Goal: Transaction & Acquisition: Book appointment/travel/reservation

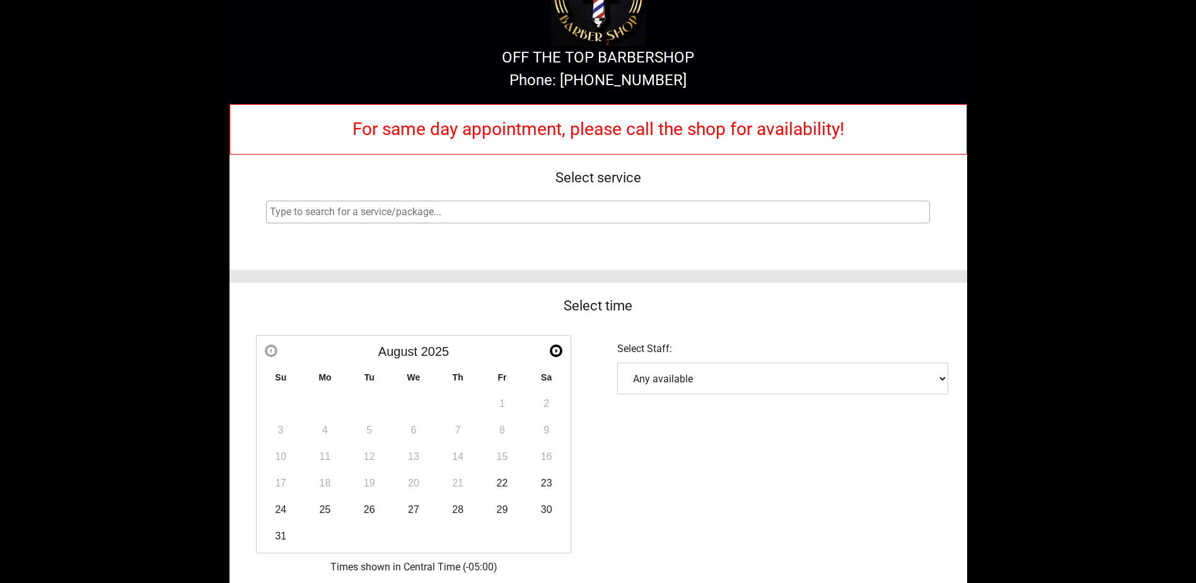
scroll to position [126, 0]
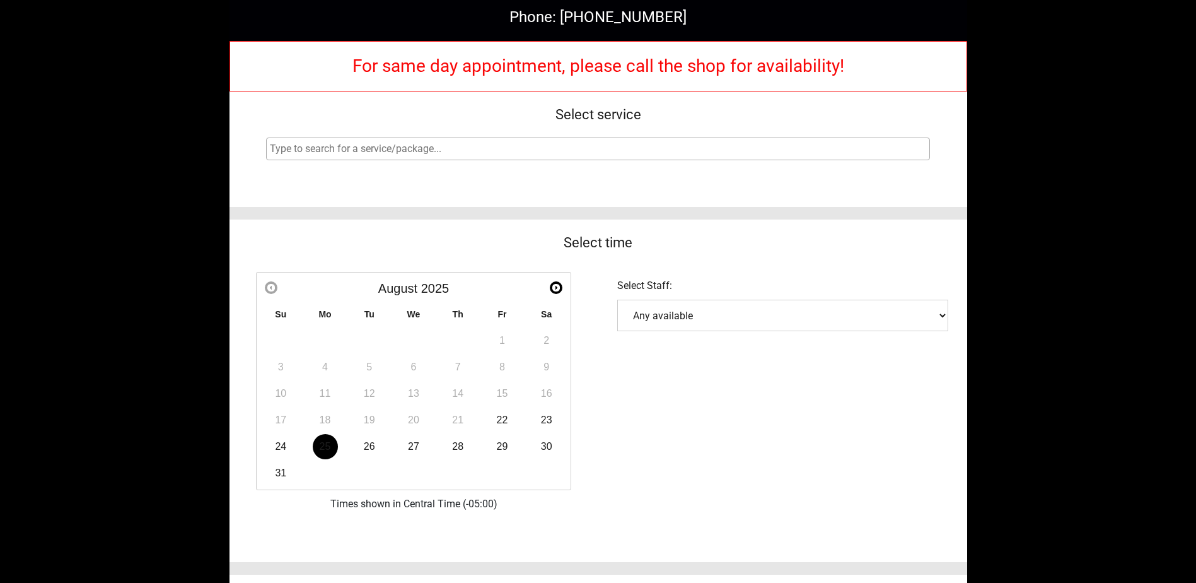
click at [319, 445] on link "25" at bounding box center [325, 446] width 25 height 25
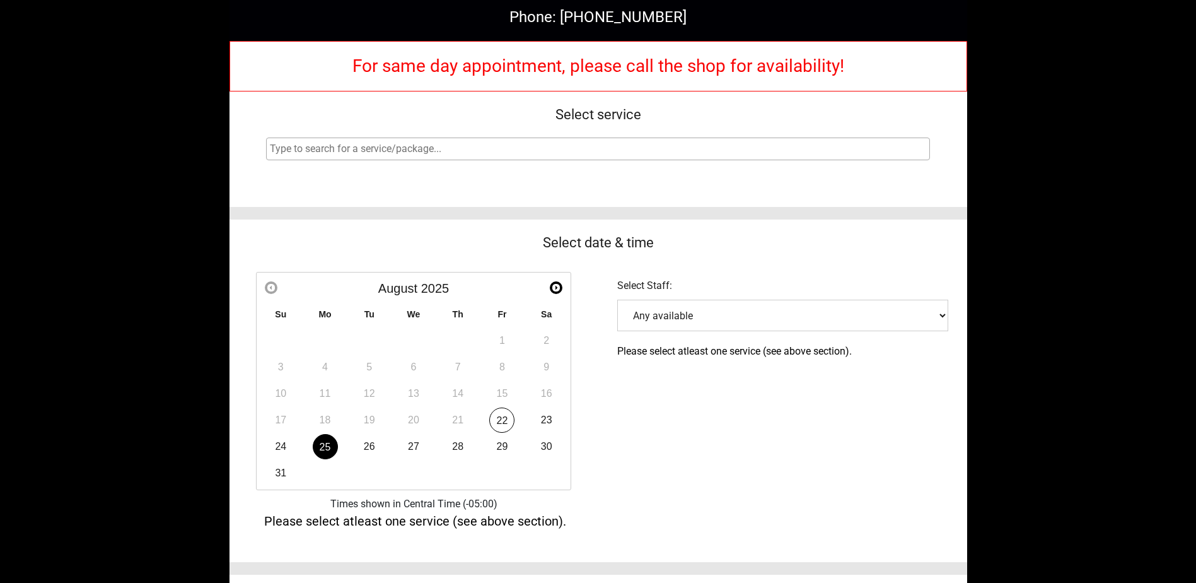
click at [783, 326] on select "Any available [PERSON_NAME] [PERSON_NAME]" at bounding box center [782, 316] width 331 height 32
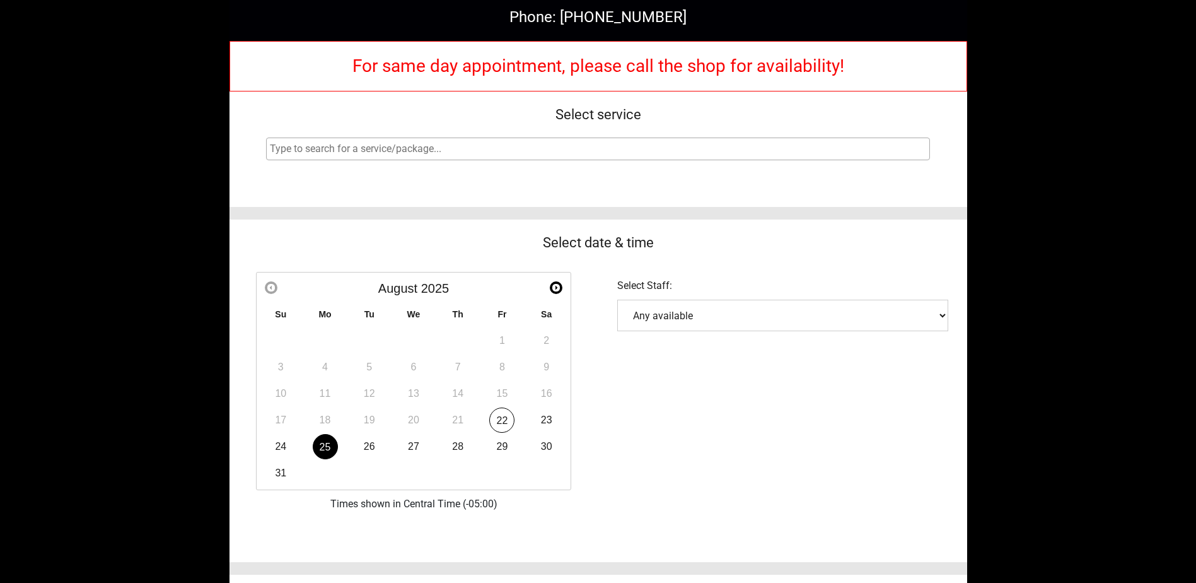
select select "66db4a429d01709db8fa16e0"
click at [617, 300] on select "Any available [PERSON_NAME] [PERSON_NAME]" at bounding box center [782, 316] width 331 height 32
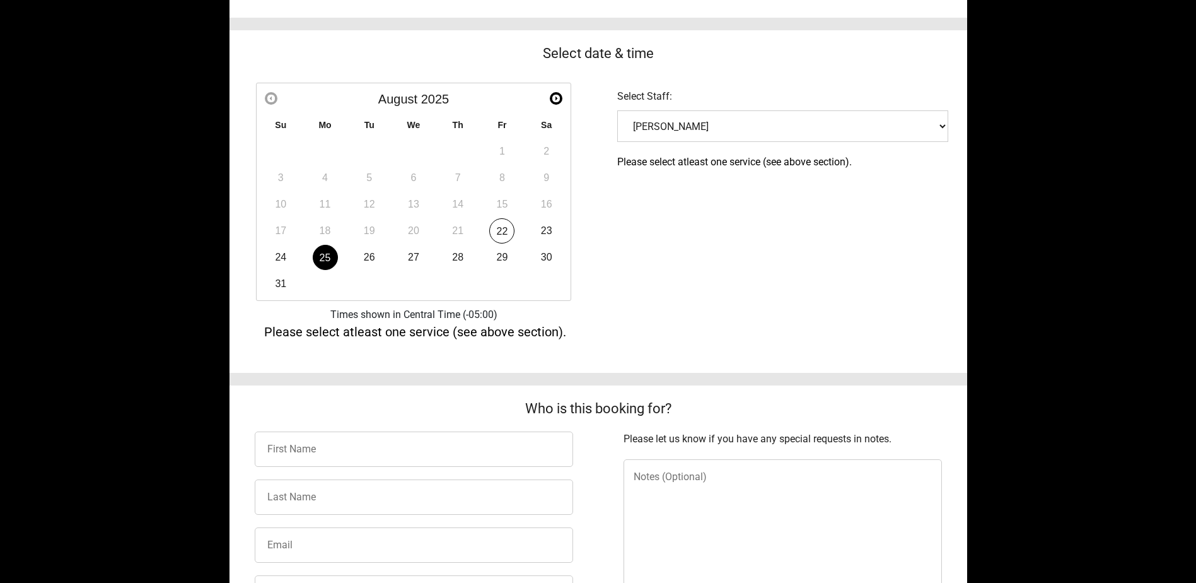
scroll to position [378, 0]
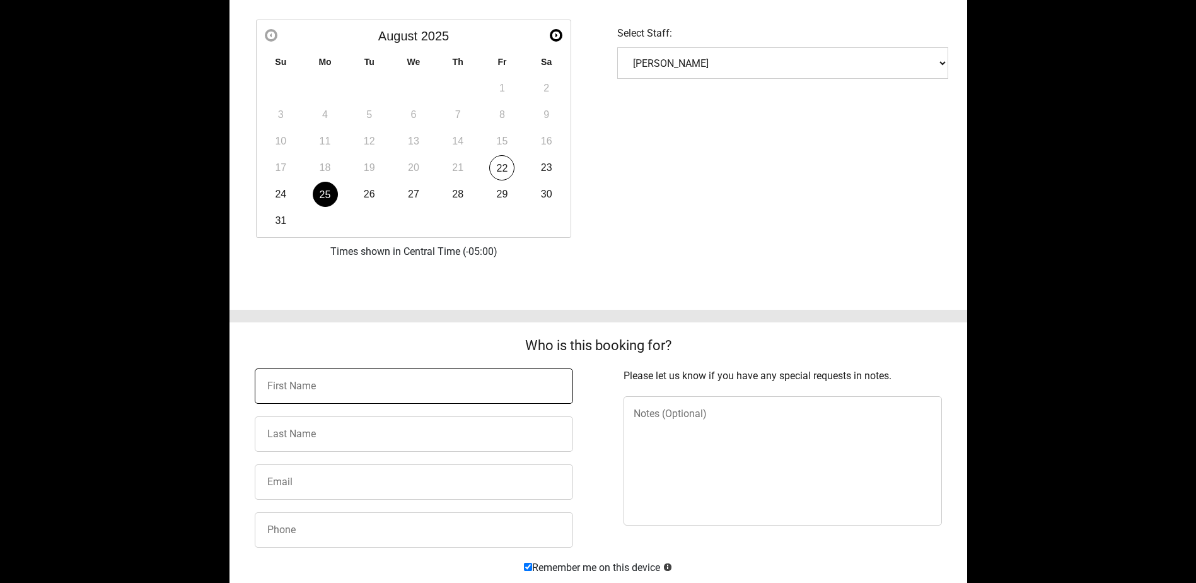
click at [454, 382] on input "text" at bounding box center [414, 385] width 318 height 35
type input "[PERSON_NAME]"
type input "[PERSON_NAME][EMAIL_ADDRESS][PERSON_NAME][DOMAIN_NAME]"
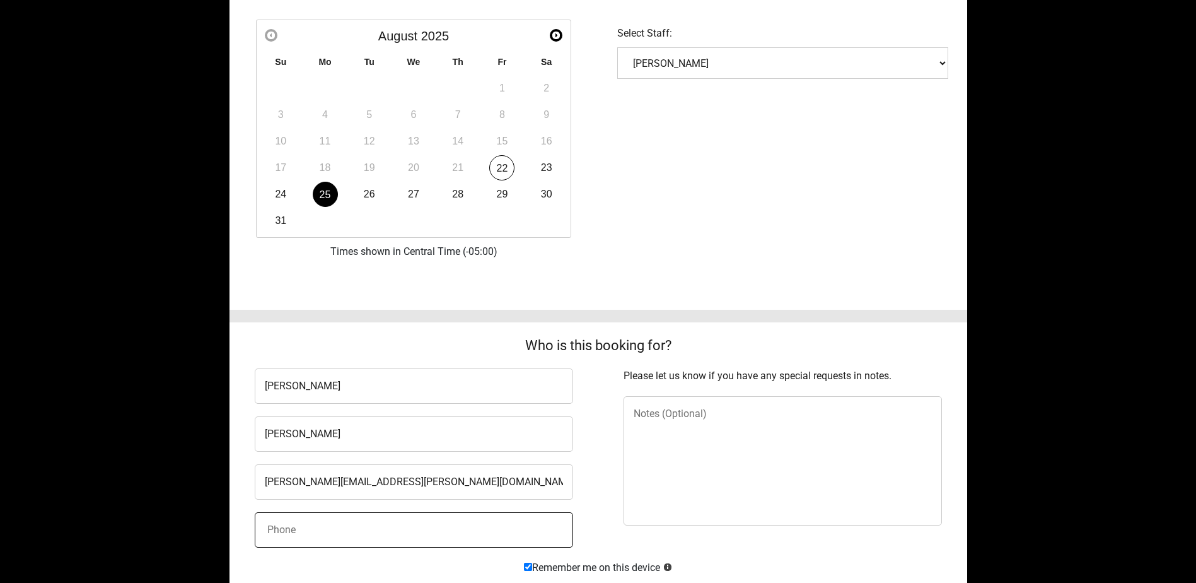
type input "8323401901"
click at [662, 437] on textarea at bounding box center [783, 460] width 318 height 129
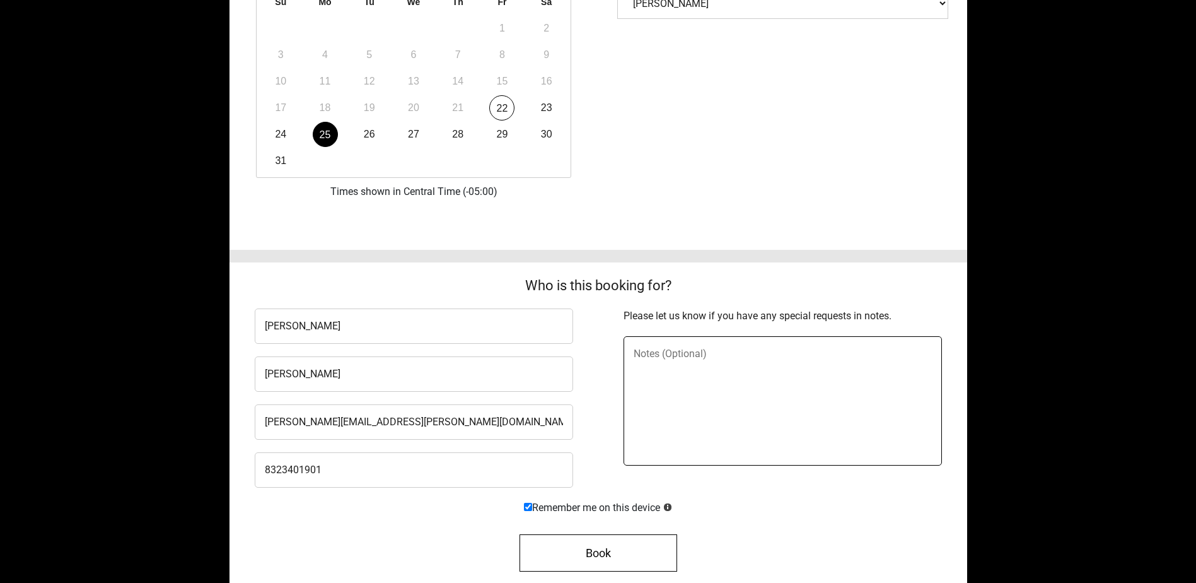
scroll to position [218, 0]
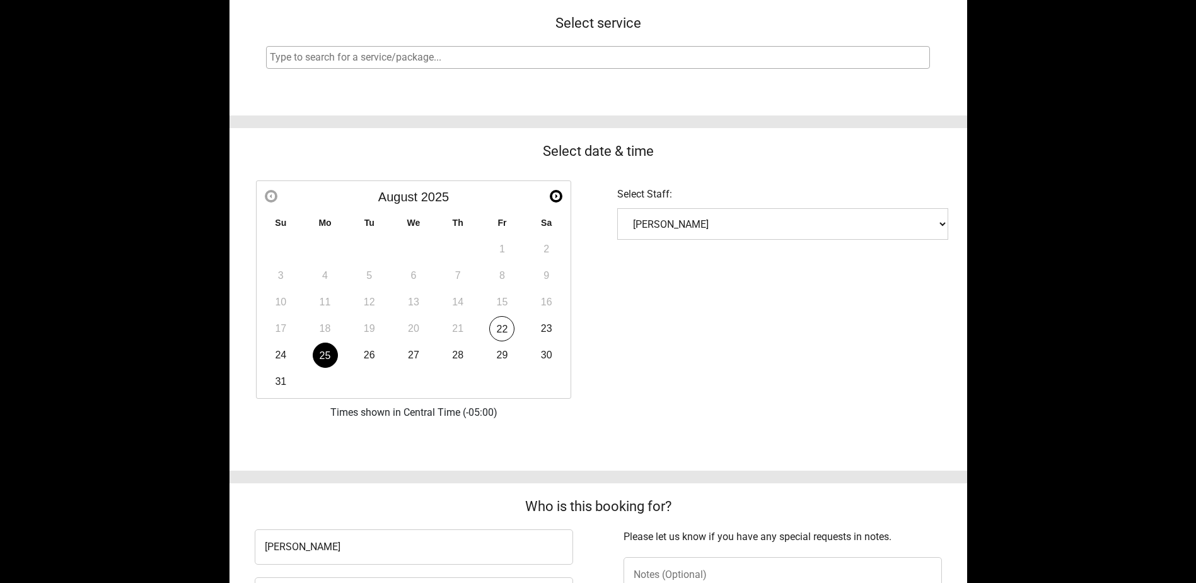
click at [325, 356] on link "25" at bounding box center [325, 354] width 25 height 25
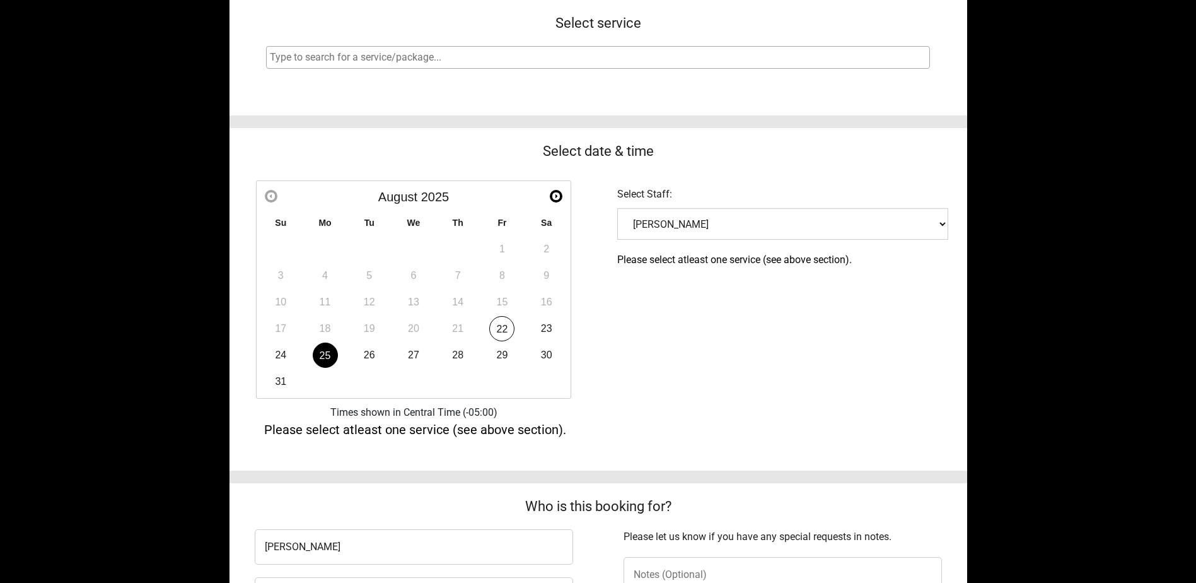
click at [325, 356] on link "25" at bounding box center [325, 354] width 25 height 25
click at [708, 207] on div "Select Staff: (clear) Any available [PERSON_NAME] [PERSON_NAME]" at bounding box center [783, 213] width 369 height 78
click at [617, 208] on select "Any available [PERSON_NAME] [PERSON_NAME]" at bounding box center [782, 224] width 331 height 32
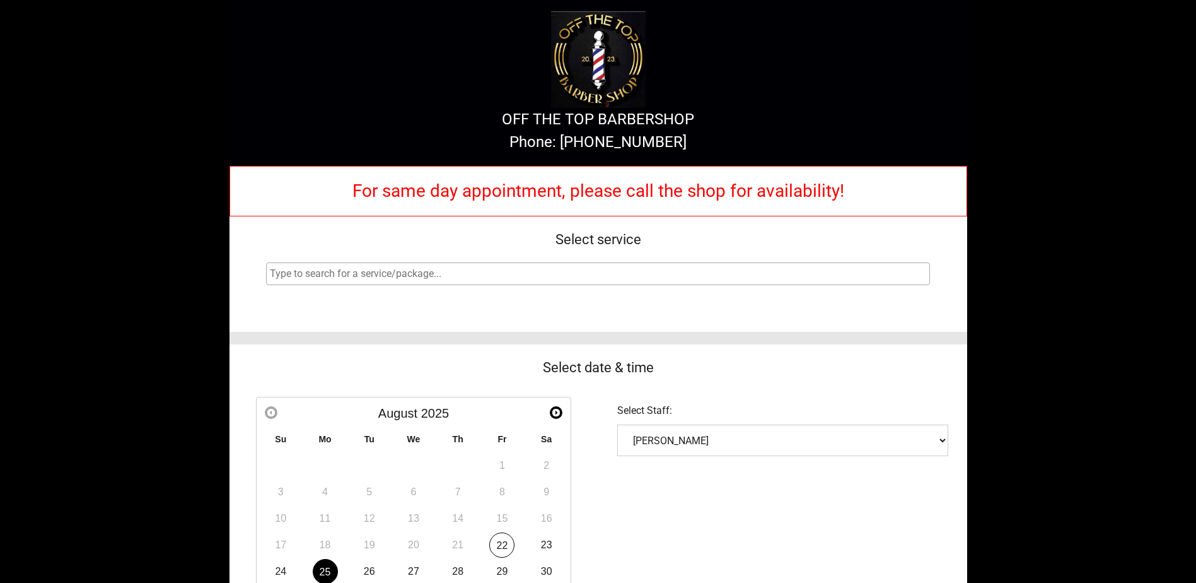
scroll to position [0, 0]
click at [411, 273] on input "search" at bounding box center [600, 274] width 660 height 15
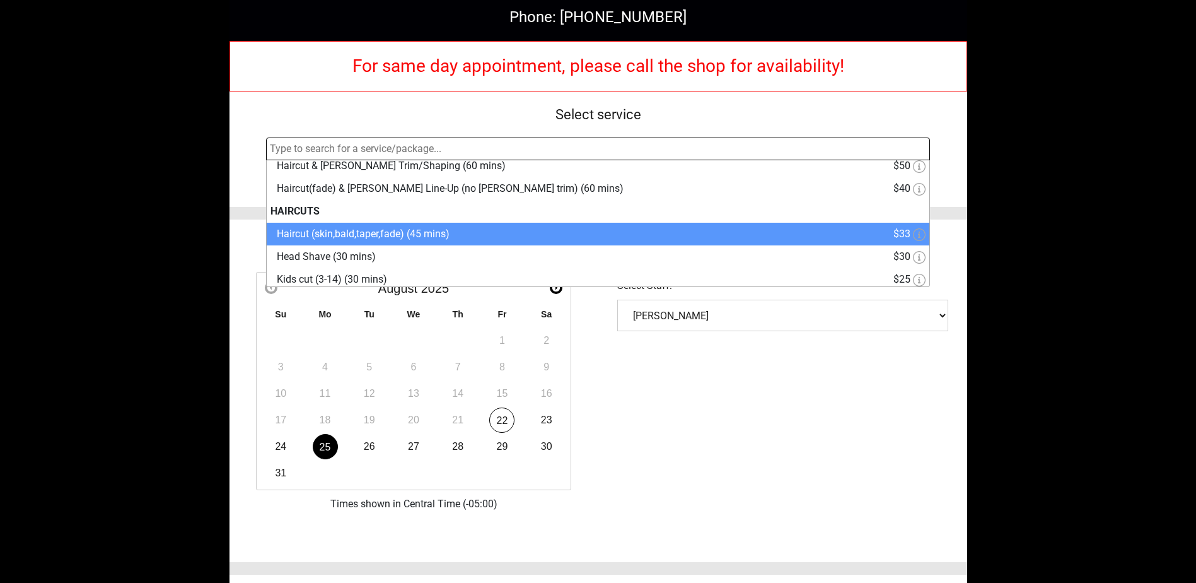
scroll to position [225, 0]
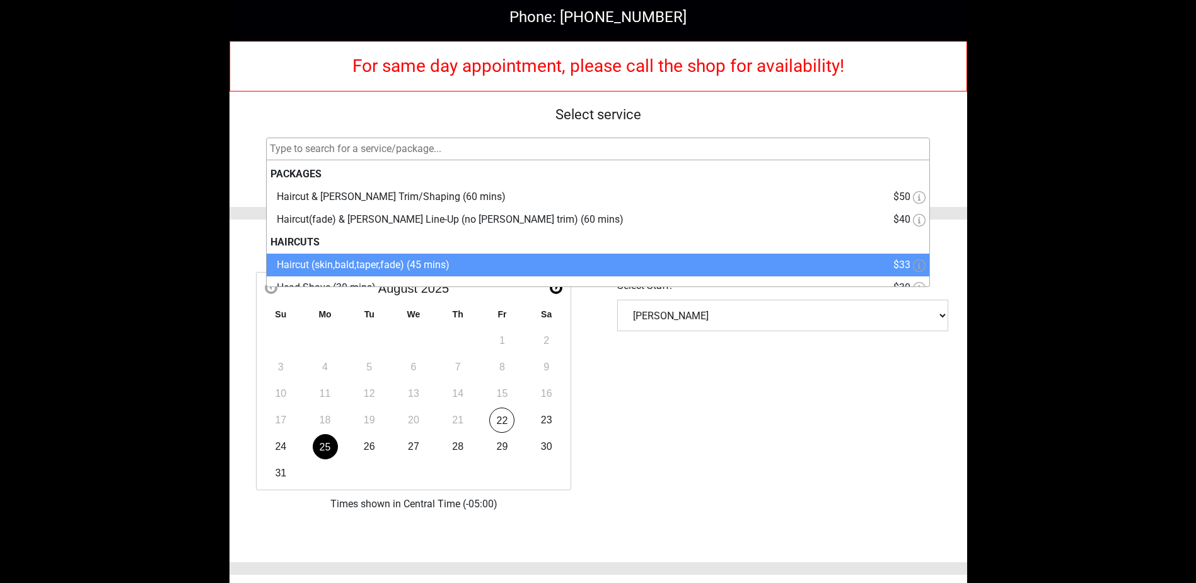
select select "7"
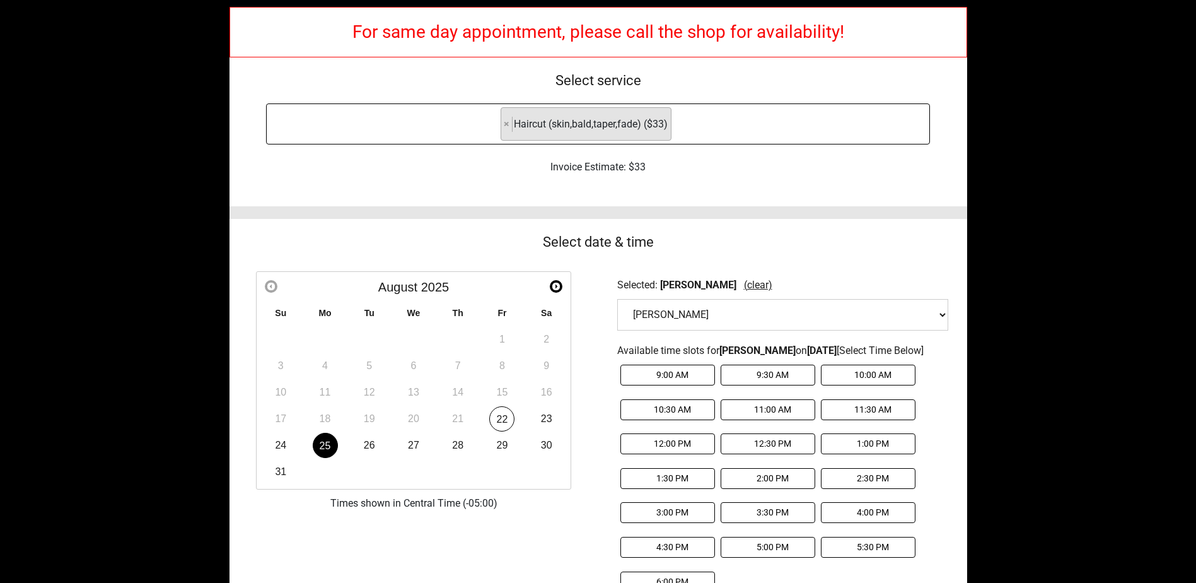
scroll to position [189, 0]
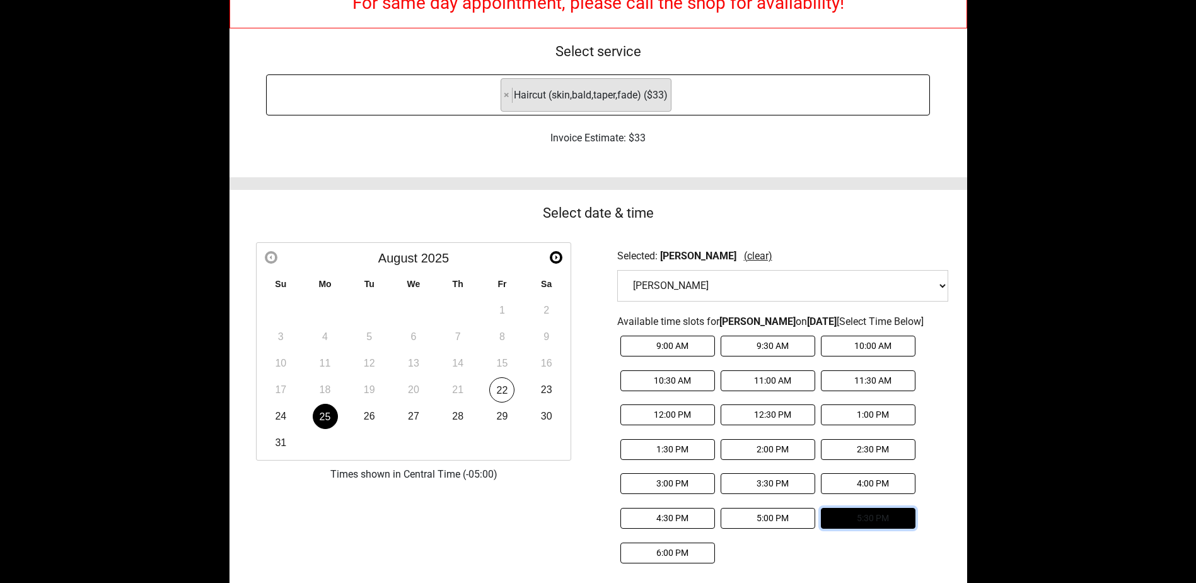
click at [889, 520] on button "5:30 PM" at bounding box center [868, 518] width 95 height 21
click at [575, 514] on div "Selected: [DATE] 5:30 PM CDT Prev Next [DATE] Su Mo Tu We Th Fr Sa 1 2 3 4 5 6 …" at bounding box center [599, 373] width 738 height 393
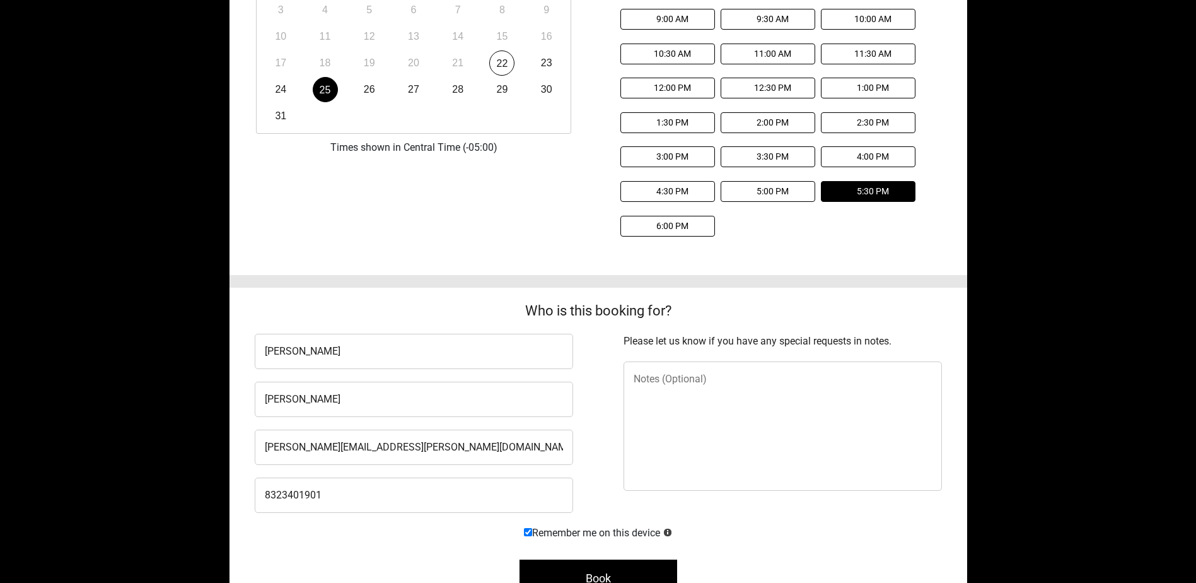
scroll to position [383, 0]
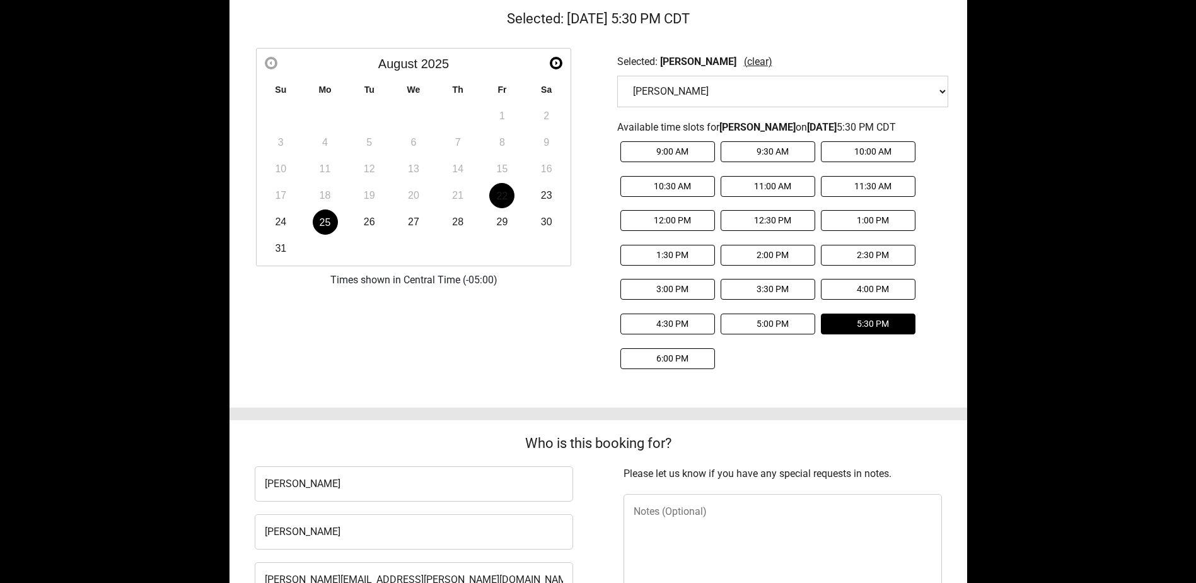
click at [503, 192] on link "22" at bounding box center [501, 195] width 25 height 25
